Goal: Task Accomplishment & Management: Use online tool/utility

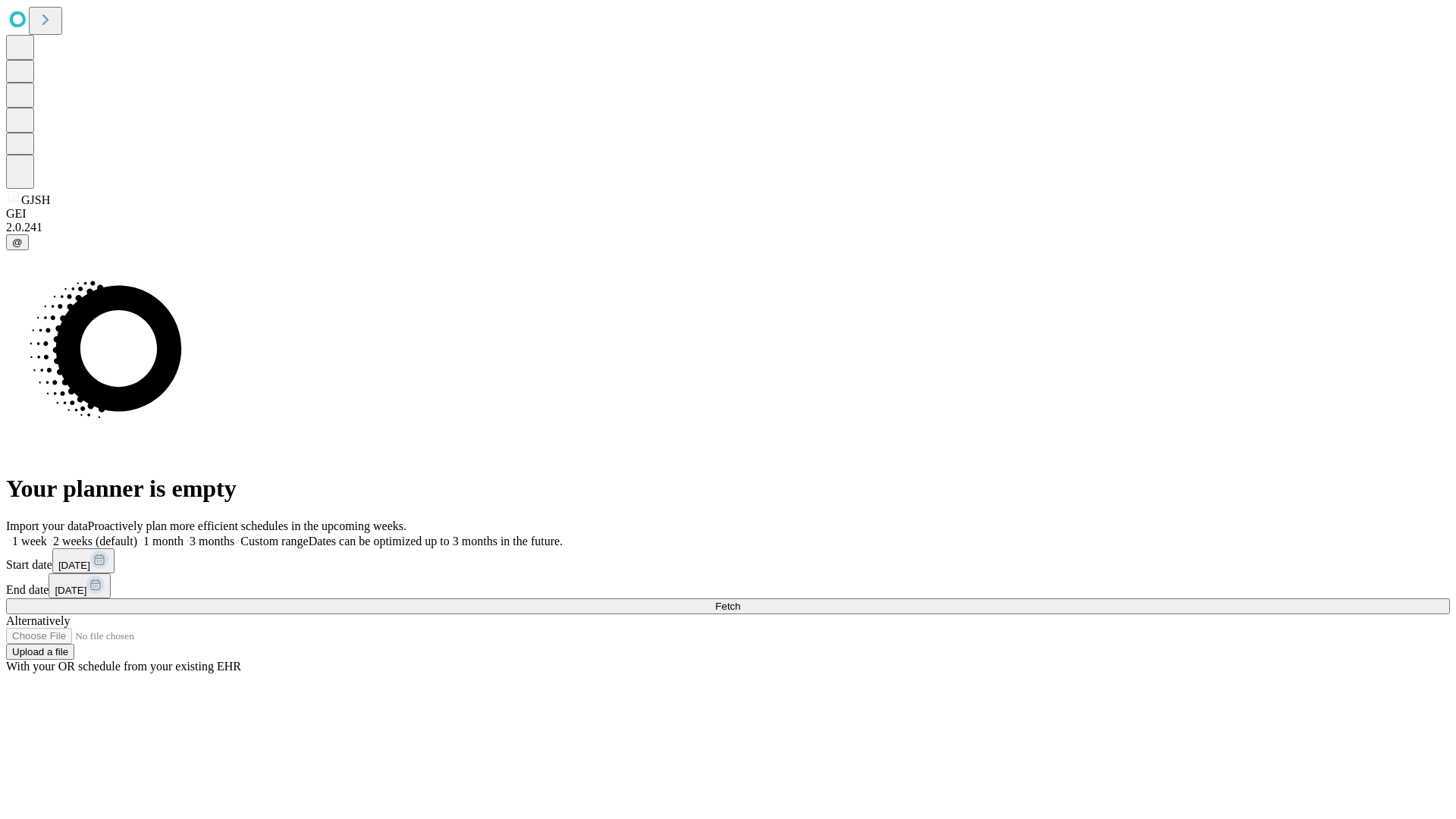
click at [137, 535] on label "2 weeks (default)" at bounding box center [92, 541] width 90 height 13
click at [740, 601] on span "Fetch" at bounding box center [728, 607] width 25 height 12
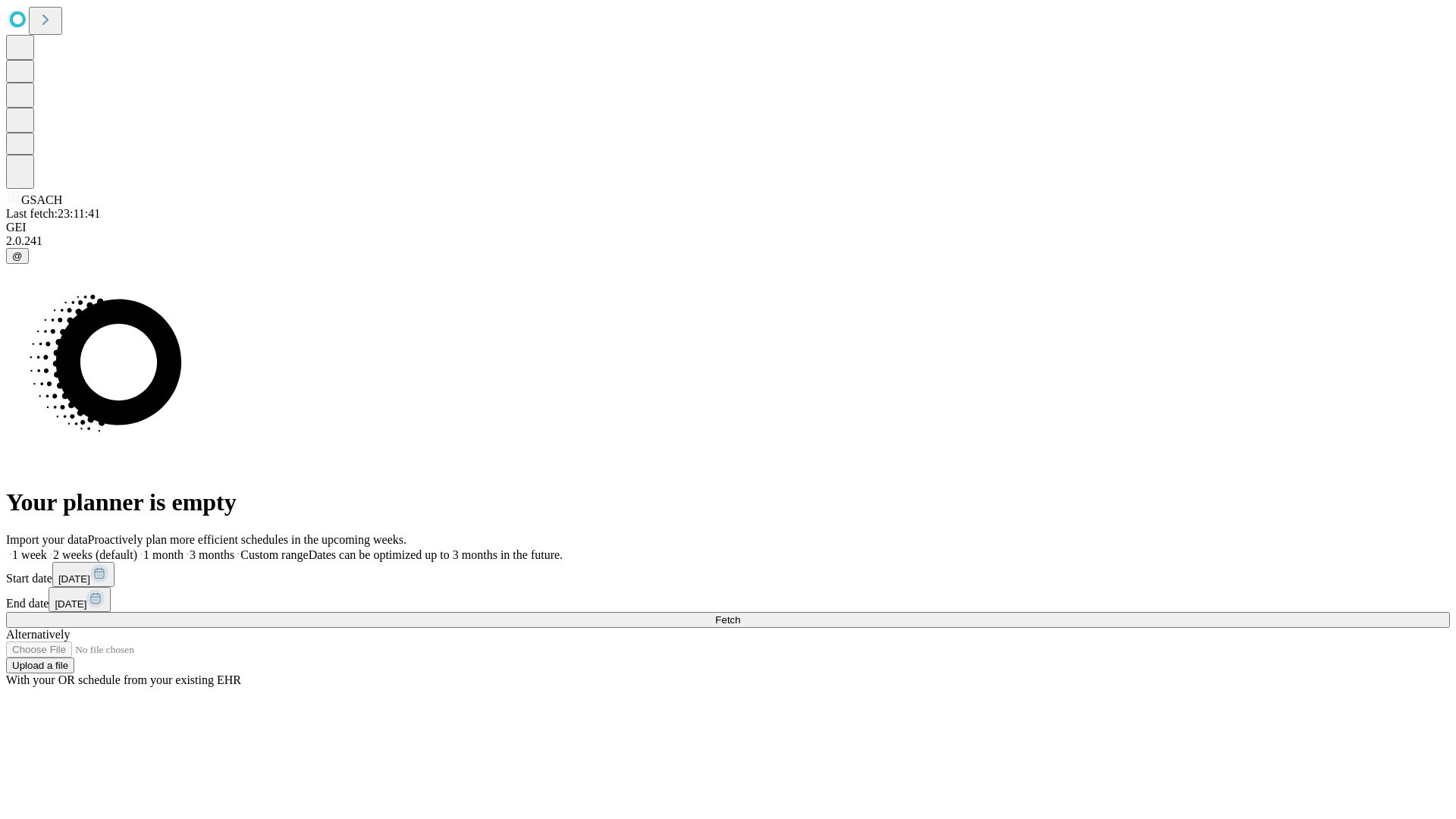
click at [137, 549] on label "2 weeks (default)" at bounding box center [92, 554] width 90 height 13
click at [740, 614] on span "Fetch" at bounding box center [728, 620] width 25 height 12
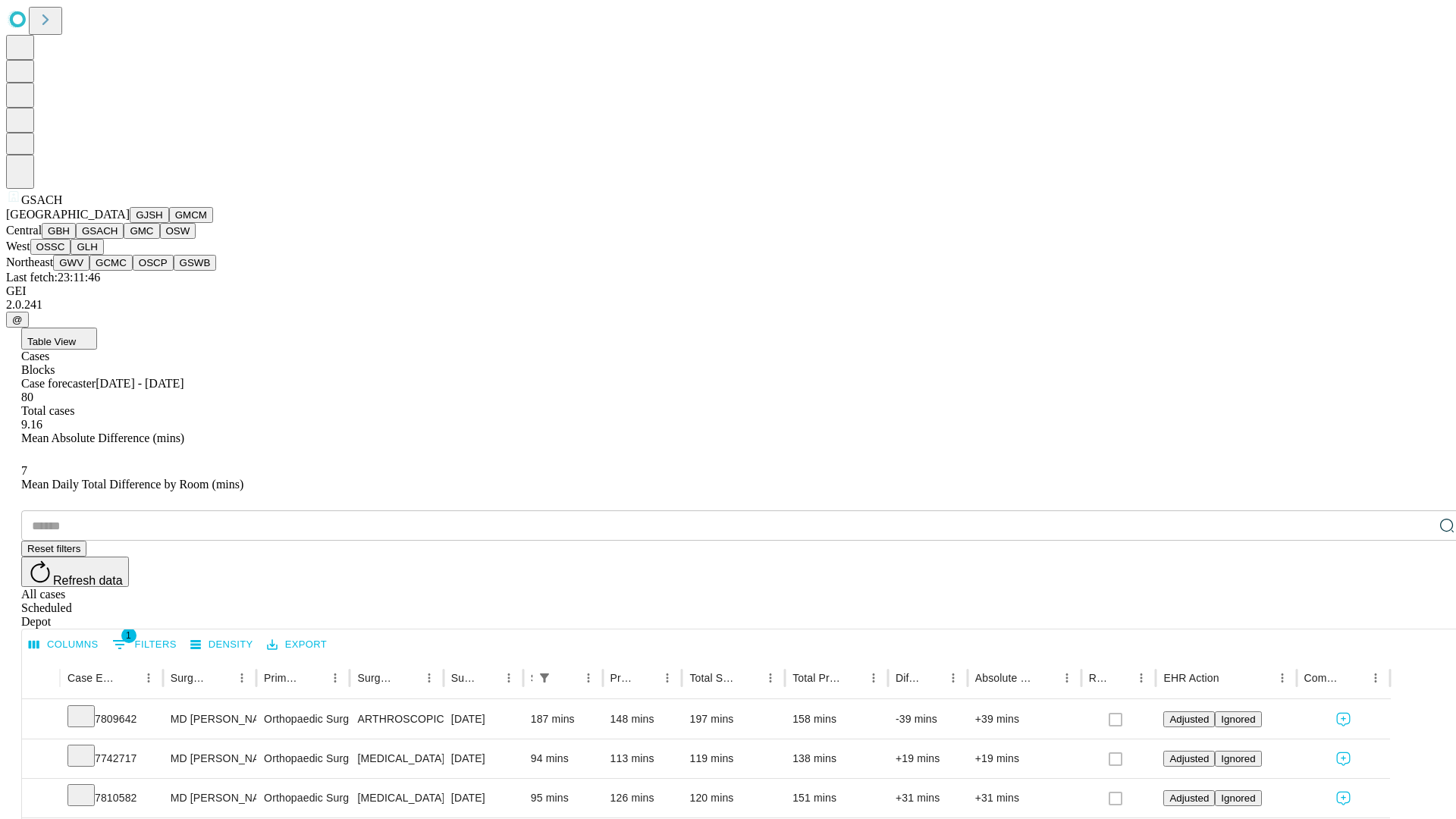
click at [123, 239] on button "GMC" at bounding box center [141, 230] width 36 height 16
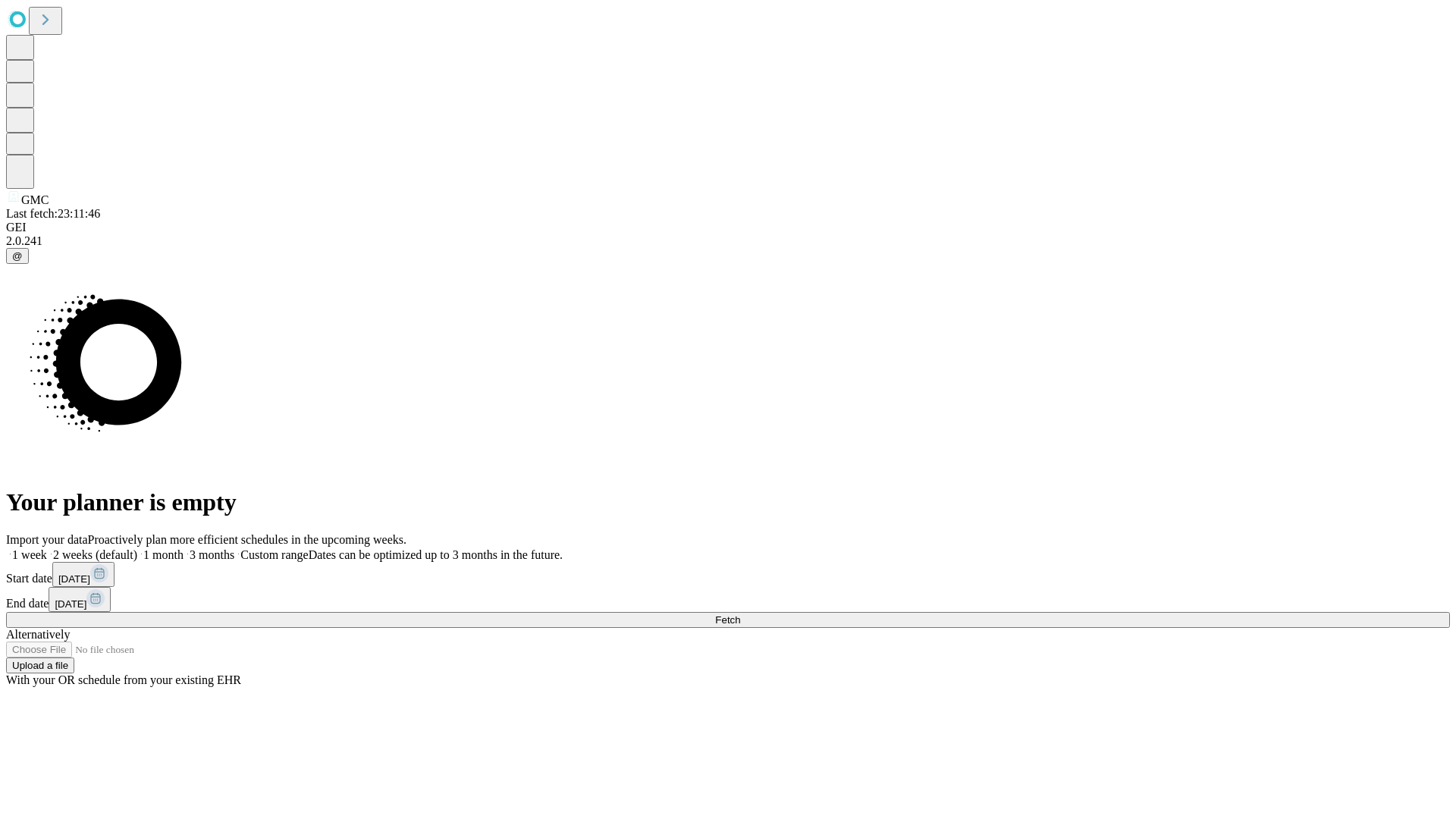
click at [137, 549] on label "2 weeks (default)" at bounding box center [92, 554] width 90 height 13
click at [740, 614] on span "Fetch" at bounding box center [728, 620] width 25 height 12
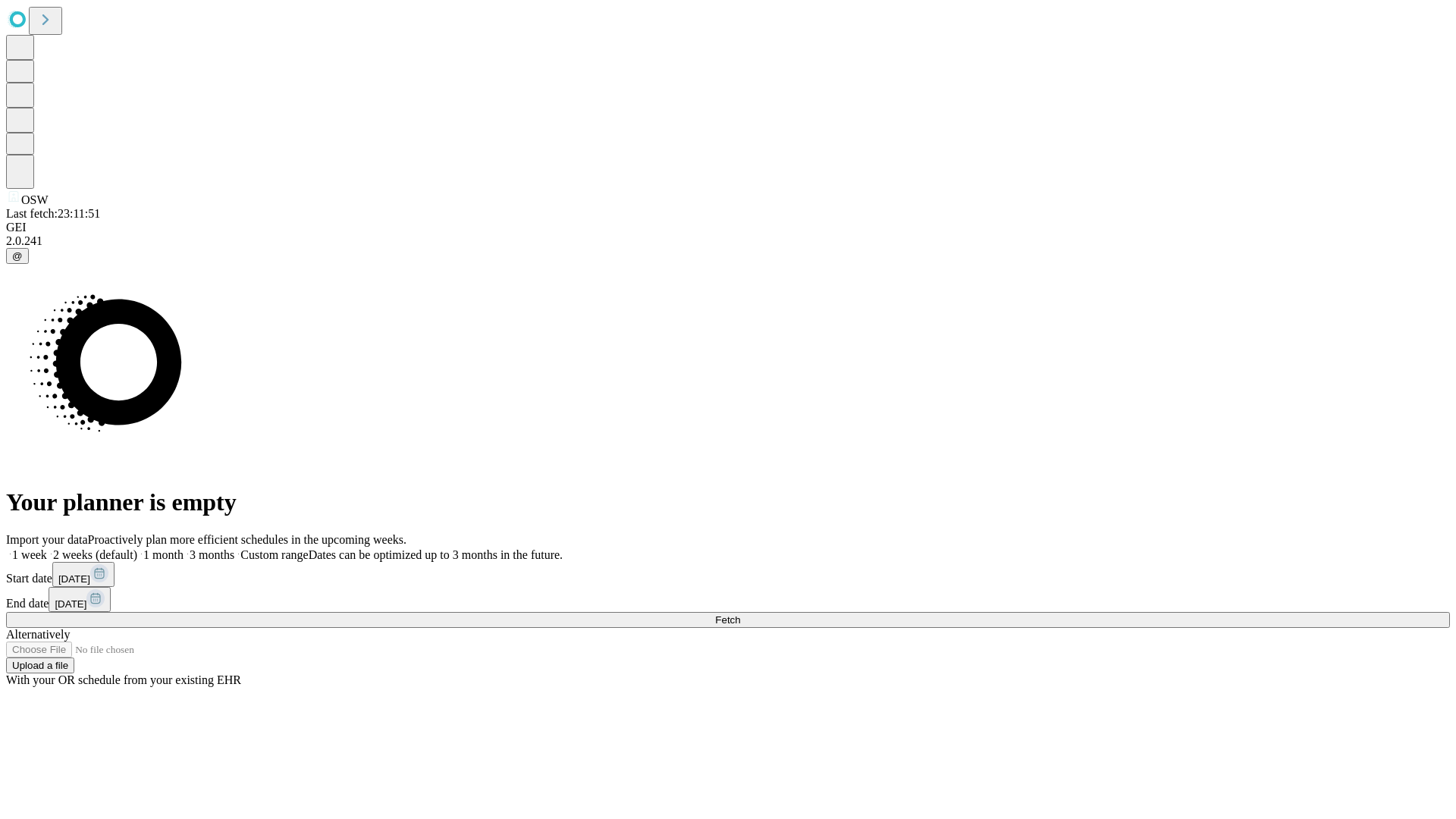
click at [137, 549] on label "2 weeks (default)" at bounding box center [92, 554] width 90 height 13
click at [740, 614] on span "Fetch" at bounding box center [728, 620] width 25 height 12
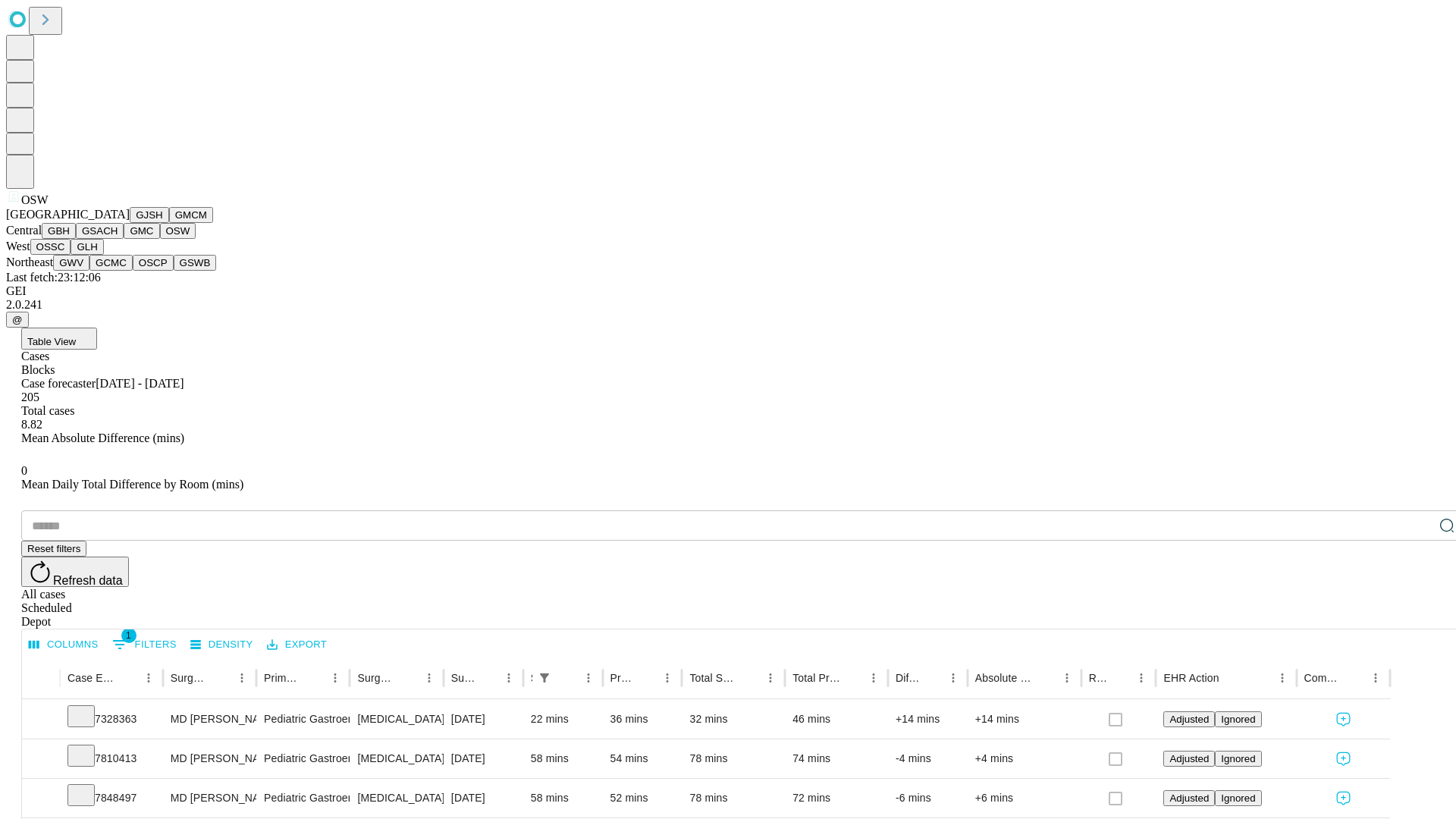
click at [71, 255] on button "OSSC" at bounding box center [50, 246] width 41 height 16
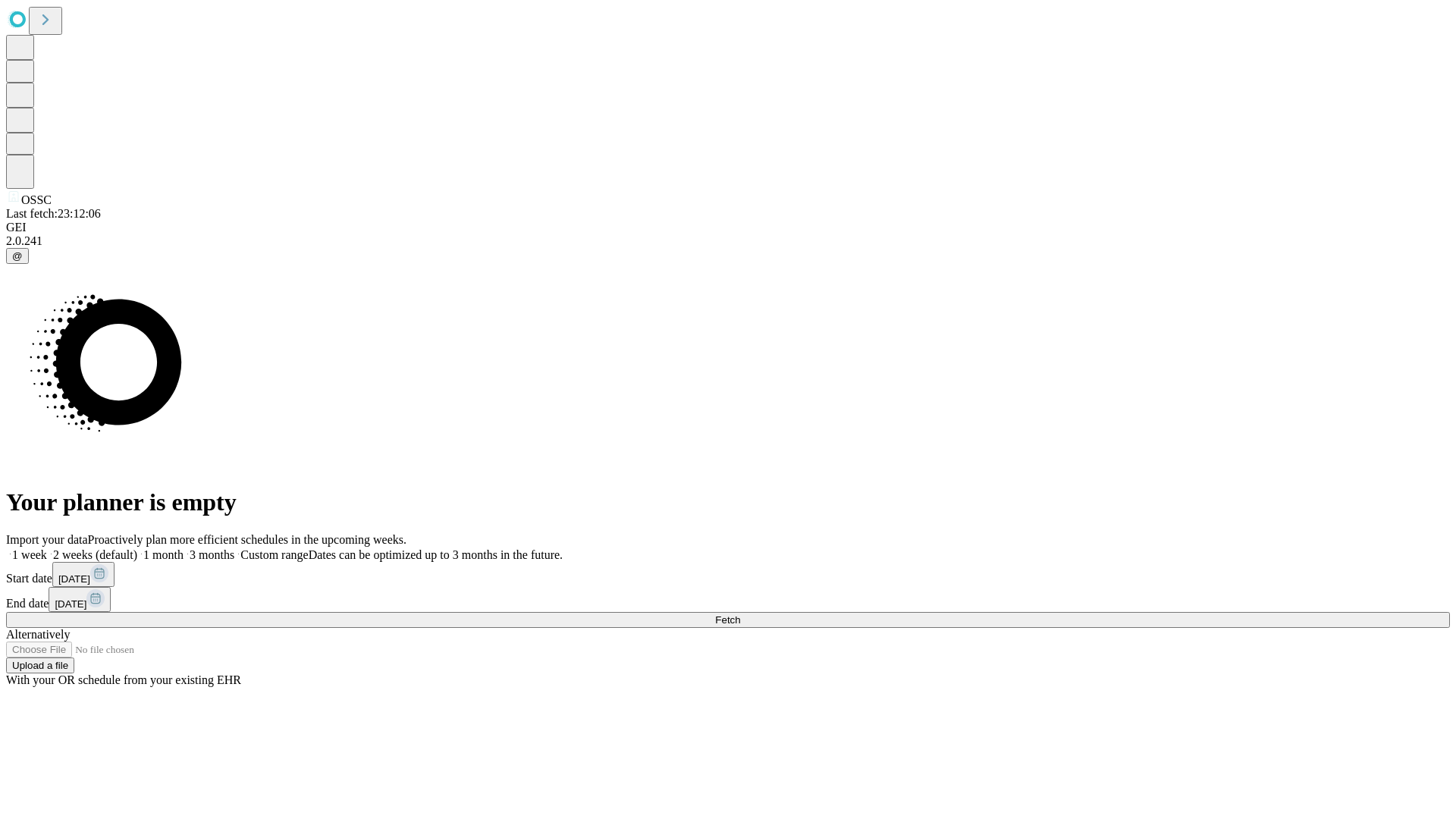
click at [137, 549] on label "2 weeks (default)" at bounding box center [92, 554] width 90 height 13
click at [740, 614] on span "Fetch" at bounding box center [728, 620] width 25 height 12
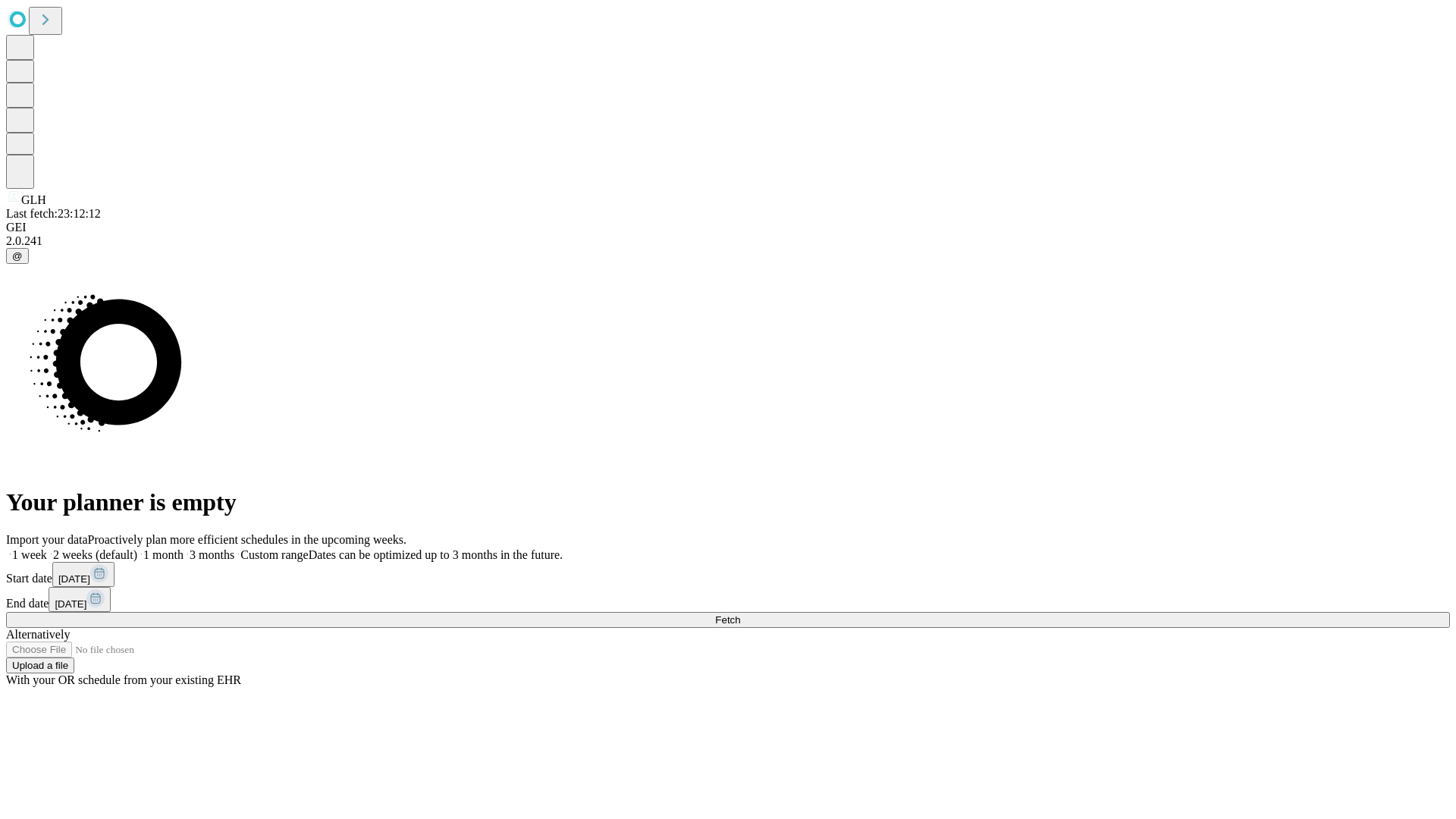
click at [137, 549] on label "2 weeks (default)" at bounding box center [92, 554] width 90 height 13
click at [740, 614] on span "Fetch" at bounding box center [728, 620] width 25 height 12
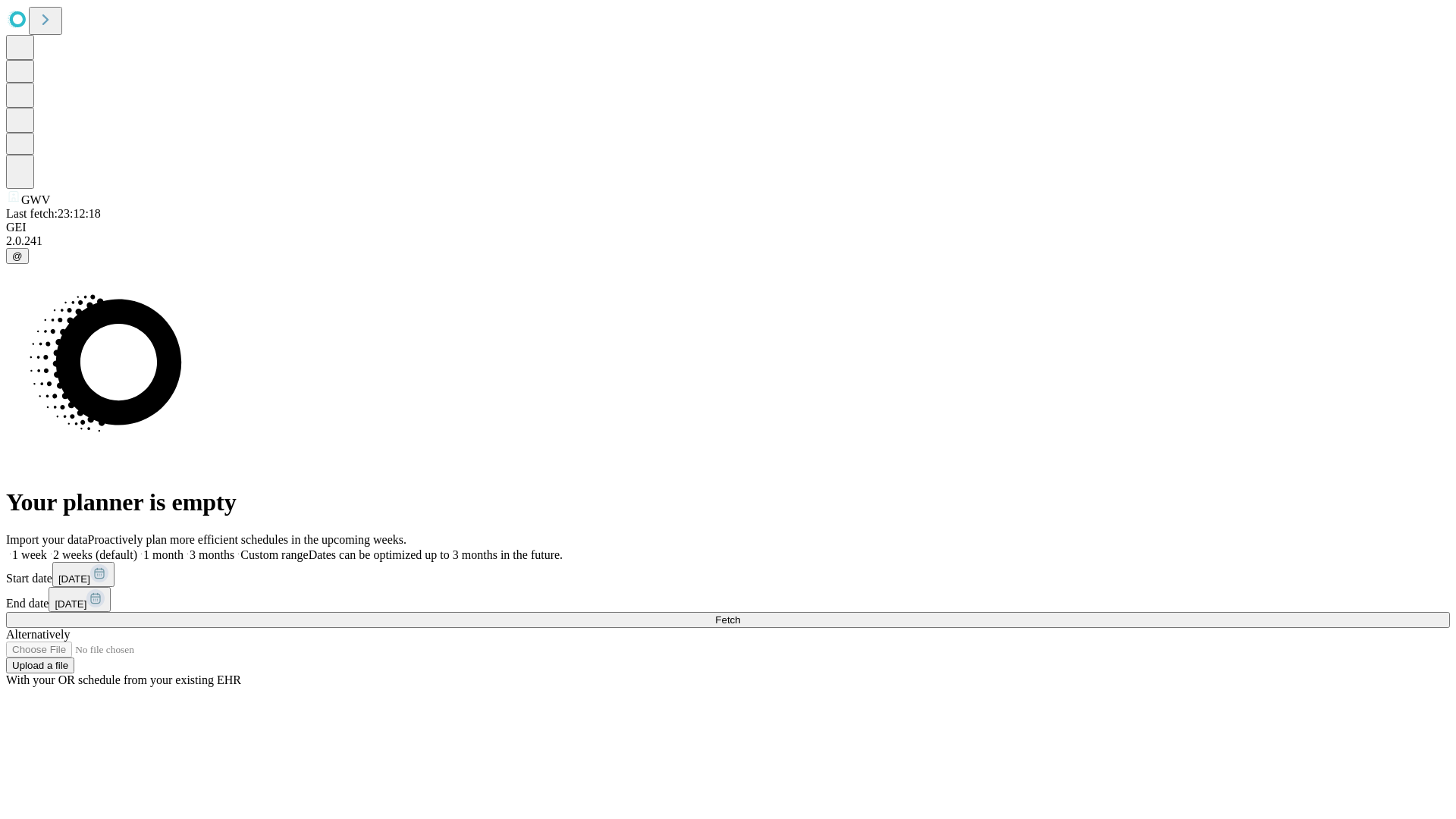
click at [137, 549] on label "2 weeks (default)" at bounding box center [92, 554] width 90 height 13
click at [740, 614] on span "Fetch" at bounding box center [728, 620] width 25 height 12
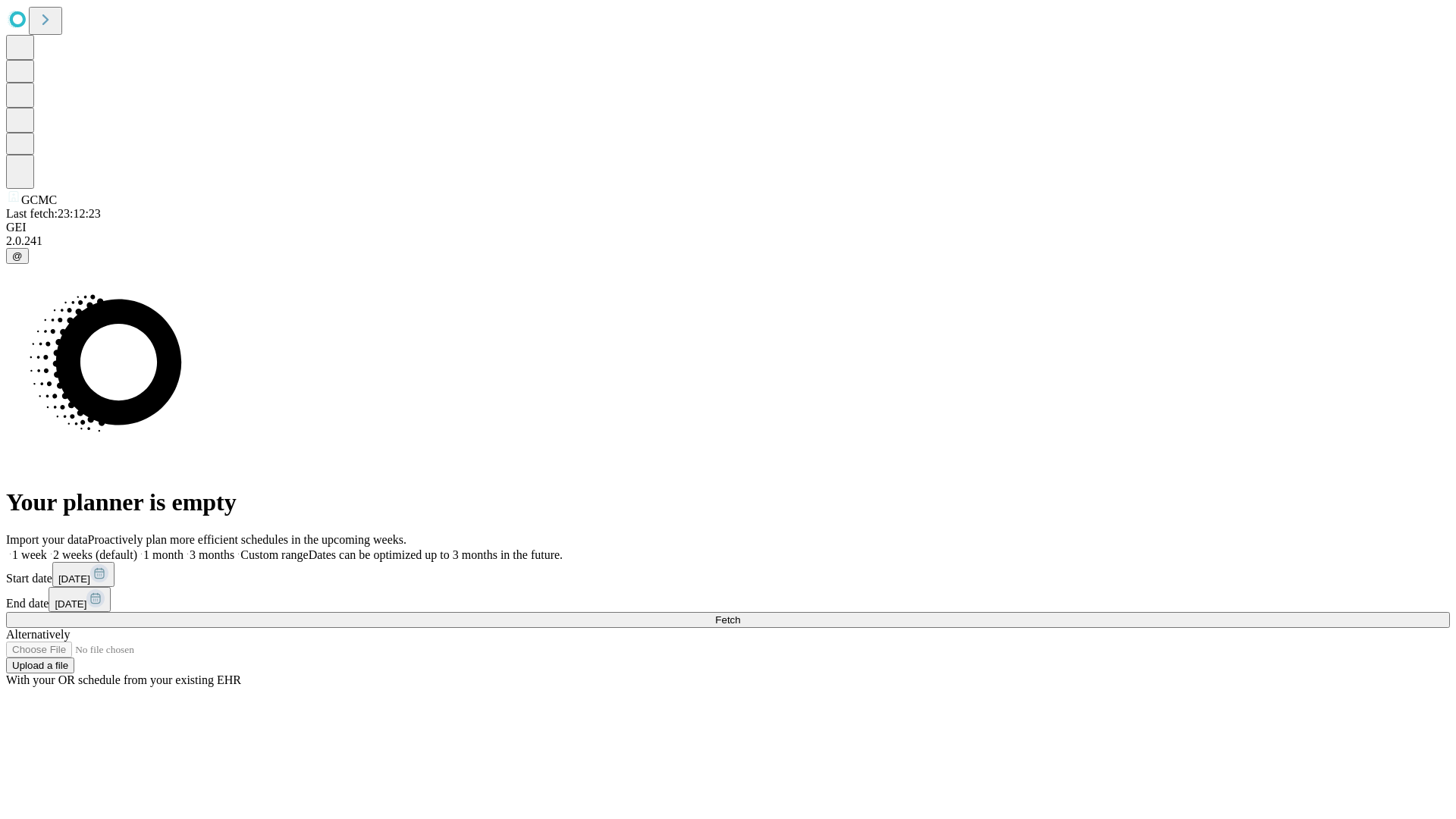
click at [137, 549] on label "2 weeks (default)" at bounding box center [92, 554] width 90 height 13
click at [740, 614] on span "Fetch" at bounding box center [728, 620] width 25 height 12
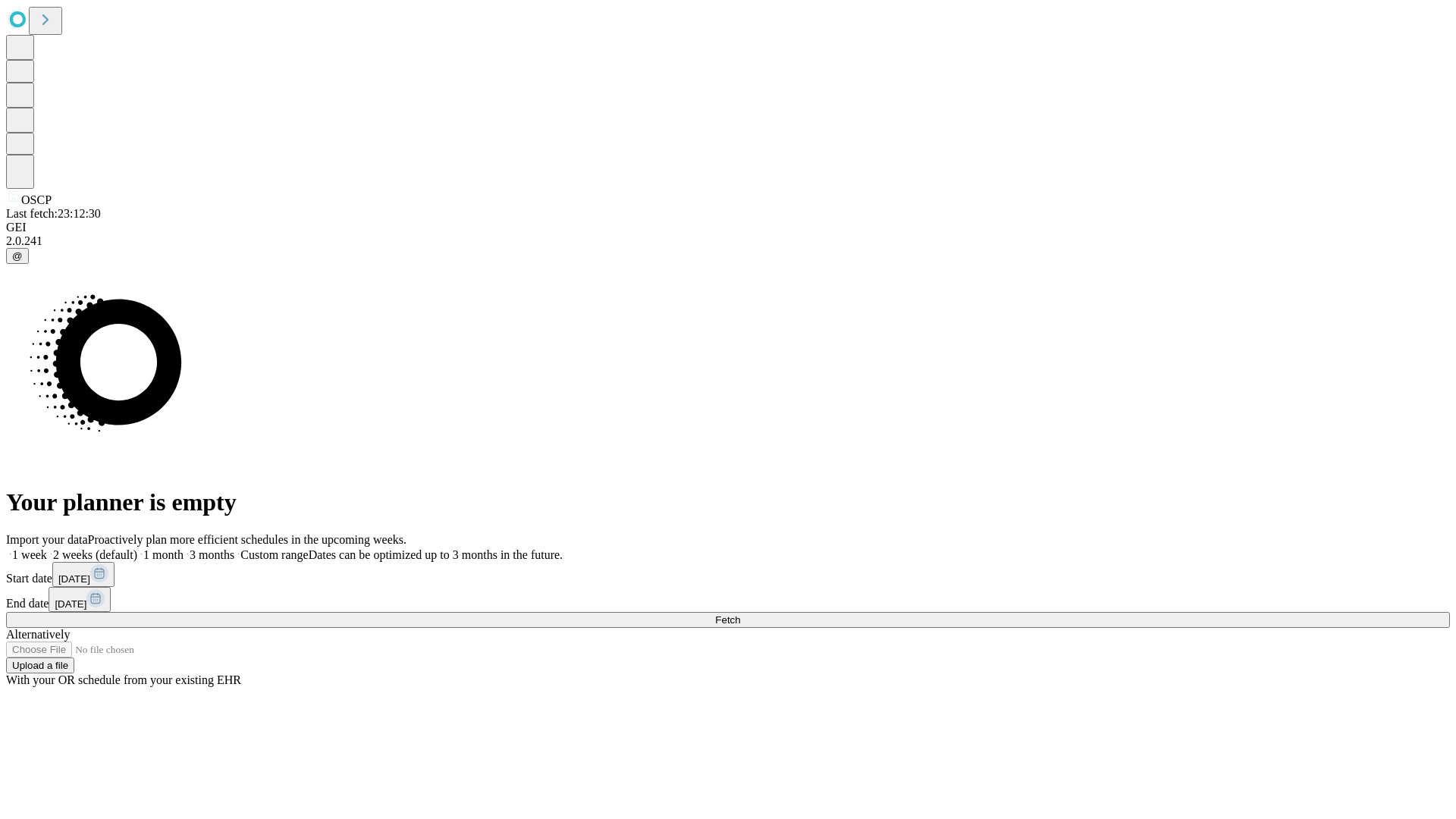
click at [137, 549] on label "2 weeks (default)" at bounding box center [92, 554] width 90 height 13
click at [740, 614] on span "Fetch" at bounding box center [728, 620] width 25 height 12
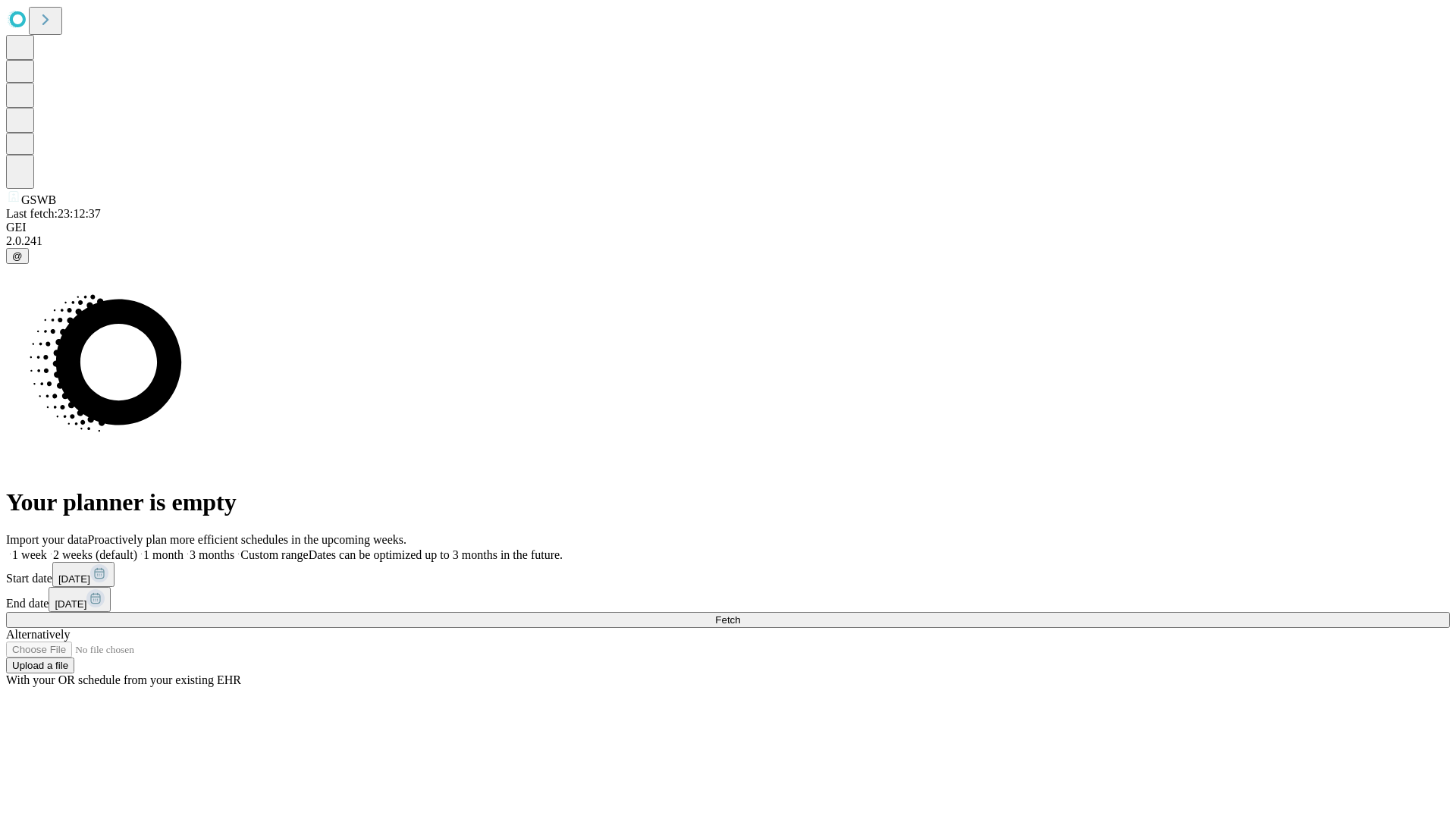
click at [137, 549] on label "2 weeks (default)" at bounding box center [92, 554] width 90 height 13
click at [740, 614] on span "Fetch" at bounding box center [728, 620] width 25 height 12
